Goal: Navigation & Orientation: Find specific page/section

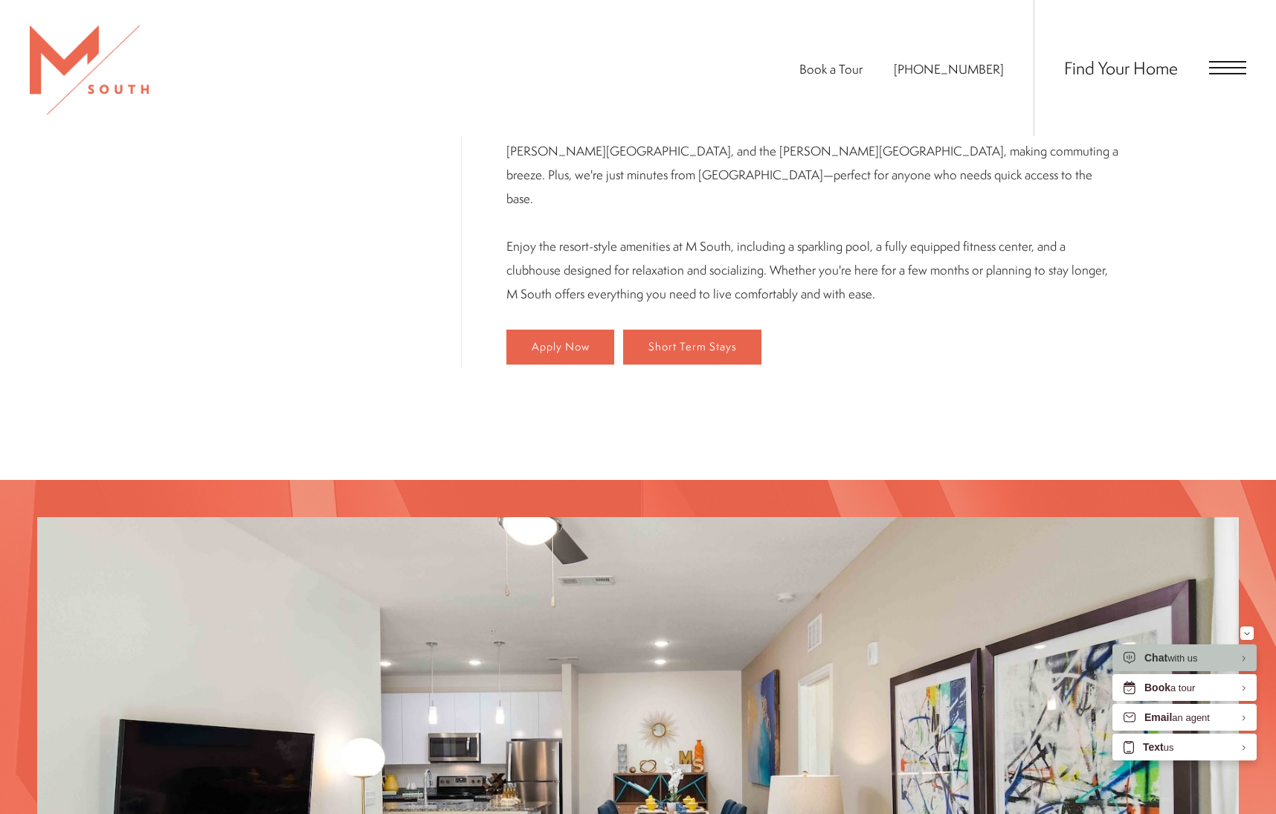
scroll to position [732, 0]
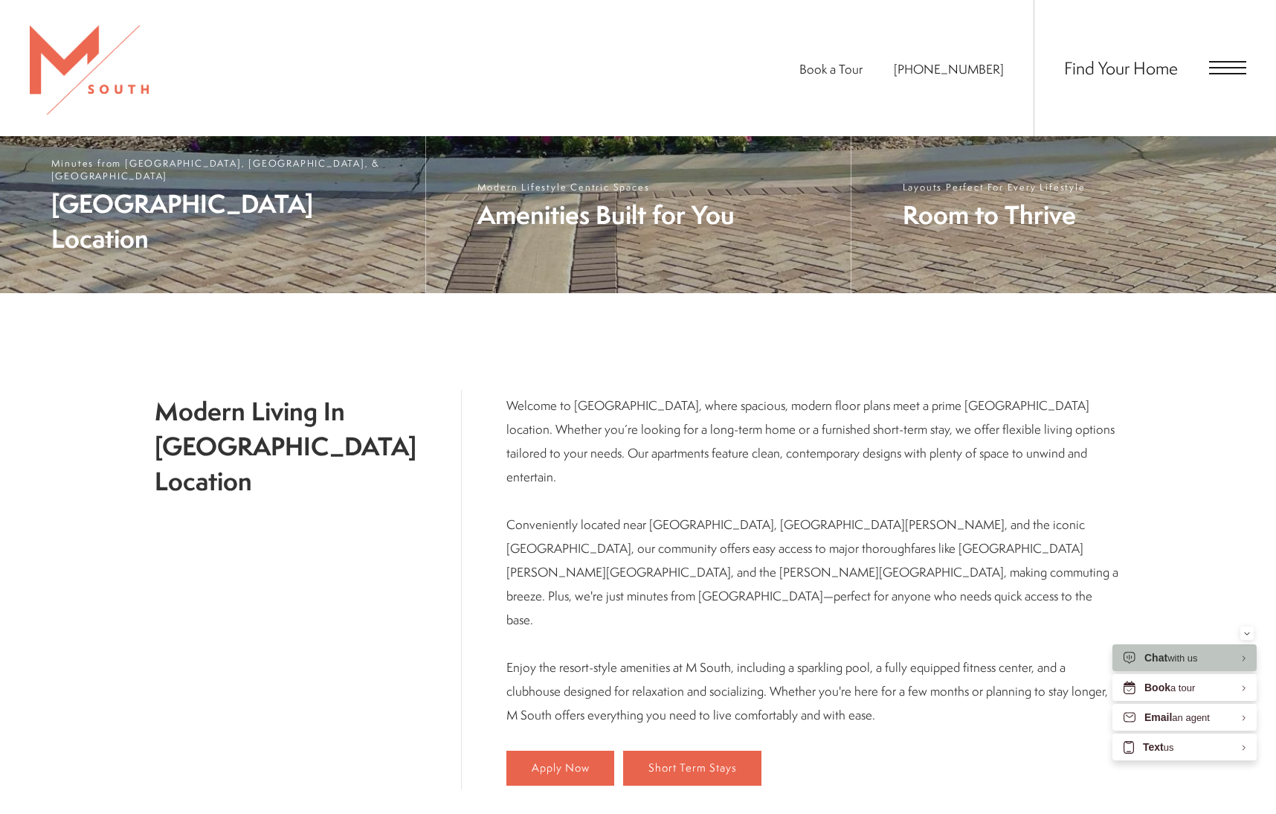
scroll to position [732, 0]
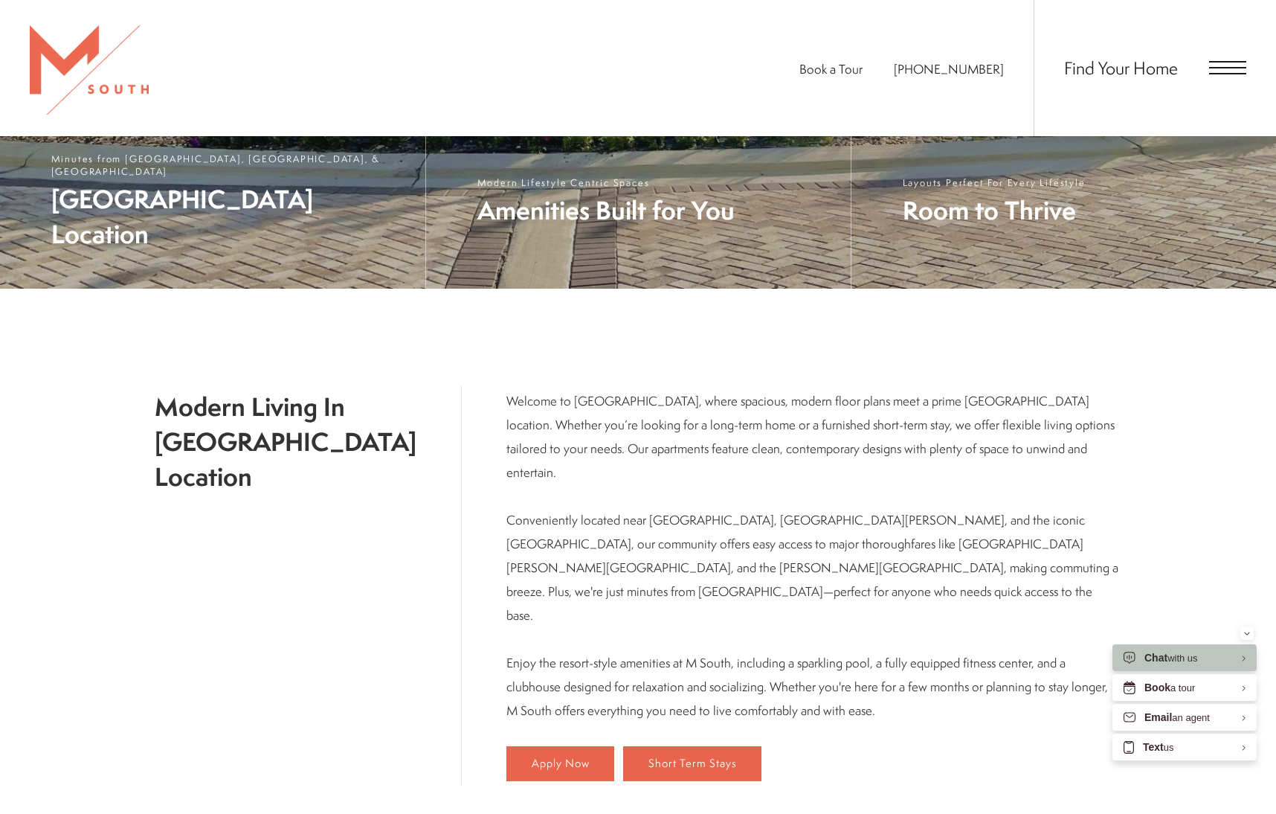
click at [1226, 73] on span "Open Menu" at bounding box center [1227, 73] width 37 height 1
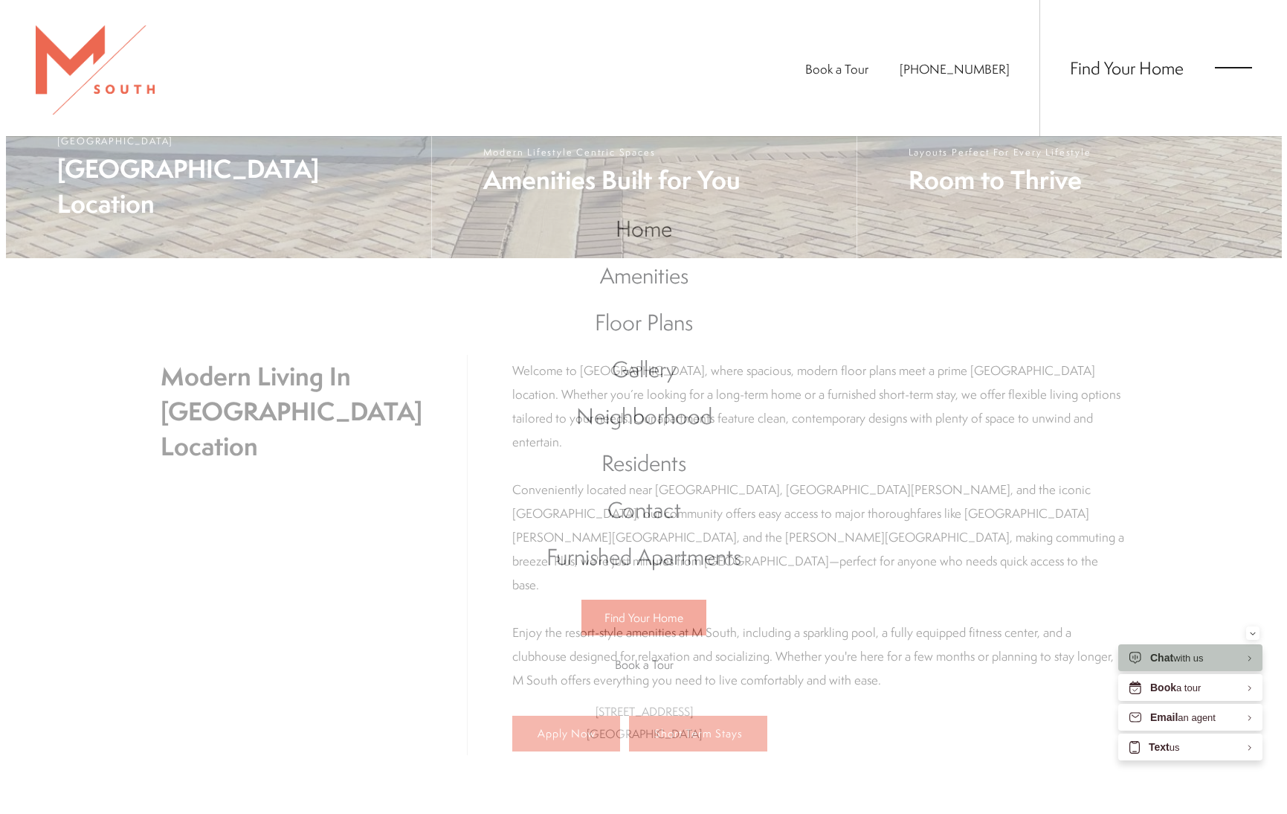
scroll to position [0, 0]
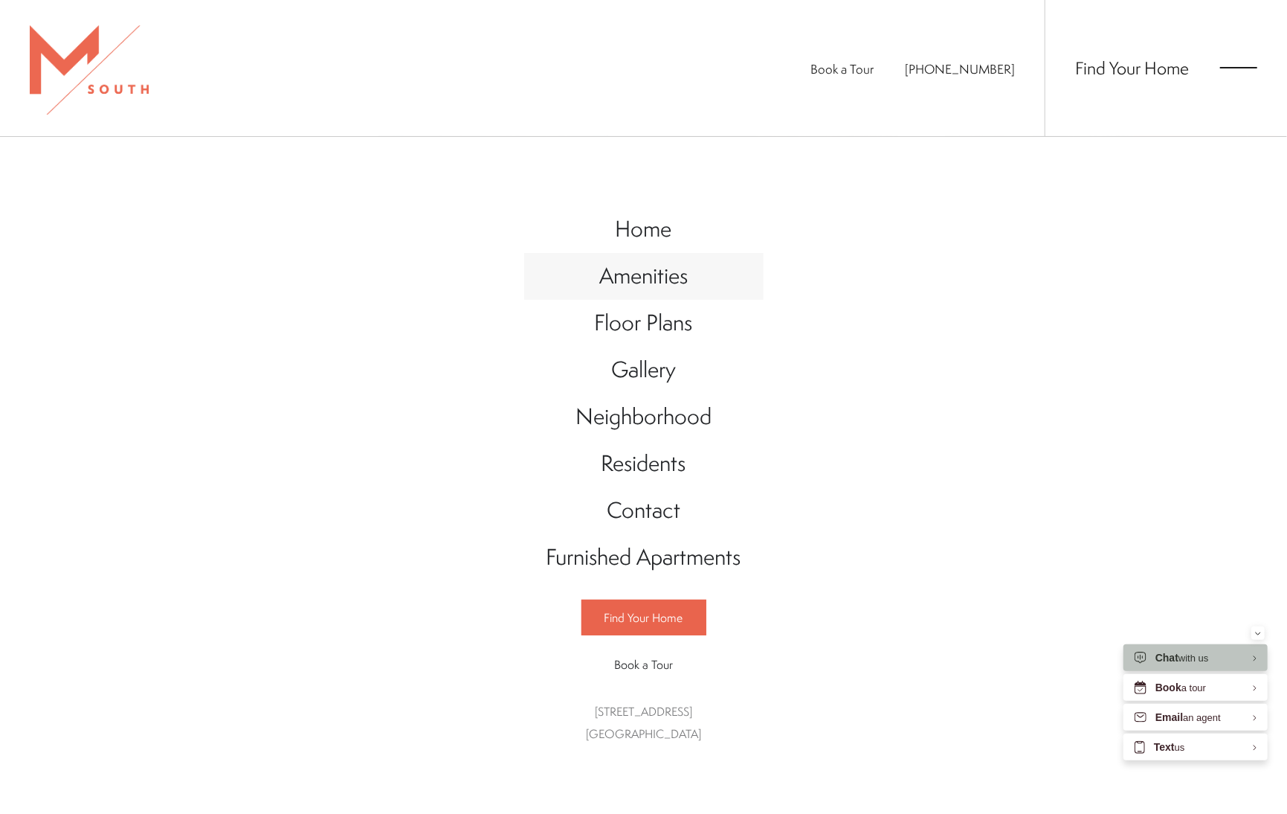
click at [683, 286] on span "Amenities" at bounding box center [643, 275] width 88 height 30
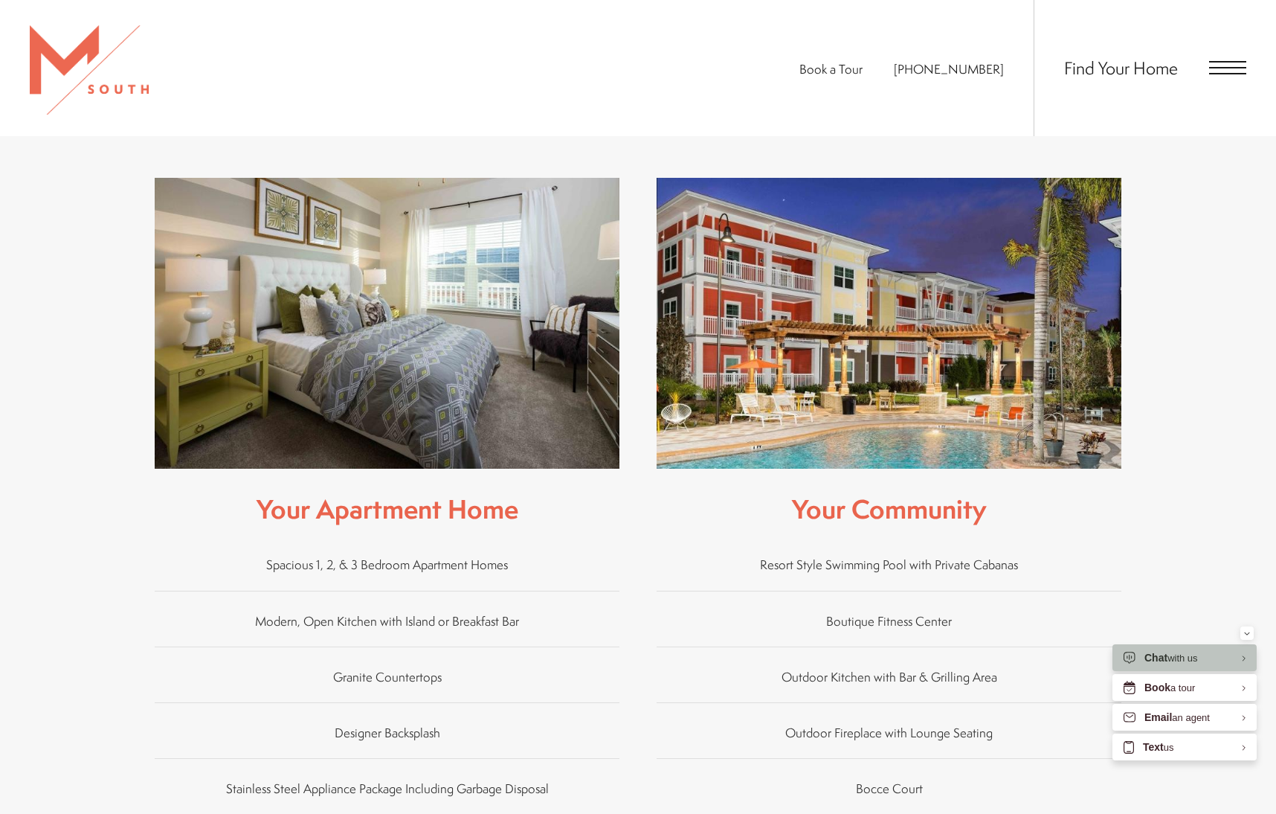
scroll to position [149, 0]
